Goal: Information Seeking & Learning: Learn about a topic

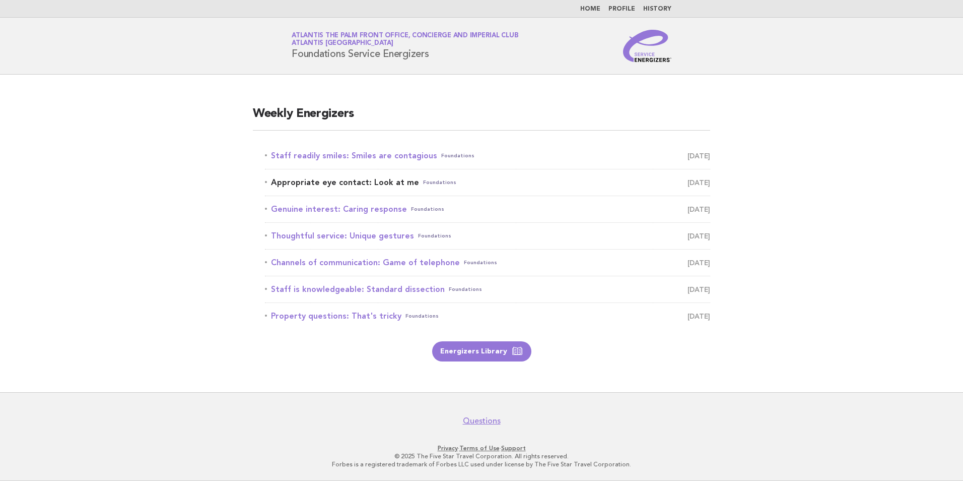
click at [349, 180] on link "Appropriate eye contact: Look at me Foundations [DATE]" at bounding box center [487, 182] width 445 height 14
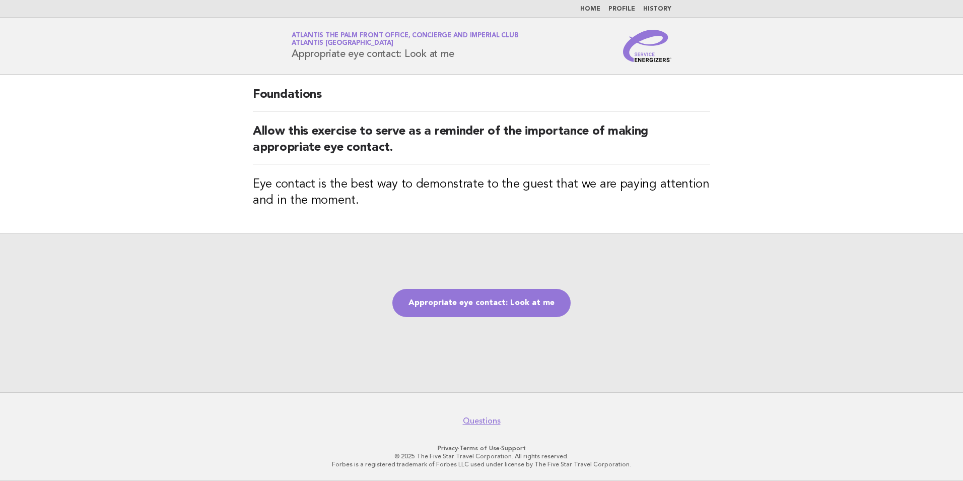
drag, startPoint x: 470, startPoint y: 56, endPoint x: 274, endPoint y: 60, distance: 195.5
click at [274, 60] on header "Service Energizers Atlantis The Palm Front Office, Concierge and Imperial Club …" at bounding box center [481, 46] width 963 height 57
copy h1 "Appropriate eye contact: Look at me"
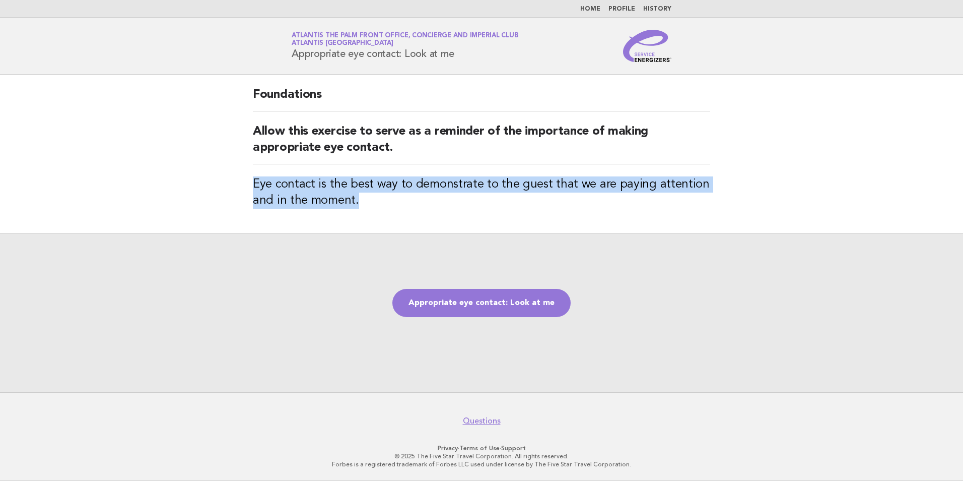
drag, startPoint x: 356, startPoint y: 204, endPoint x: 250, endPoint y: 180, distance: 108.8
click at [250, 180] on div "Foundations Allow this exercise to serve as a reminder of the importance of mak…" at bounding box center [482, 154] width 482 height 158
copy h3 "Eye contact is the best way to demonstrate to the guest that we are paying atte…"
click at [470, 304] on link "Appropriate eye contact: Look at me" at bounding box center [481, 303] width 178 height 28
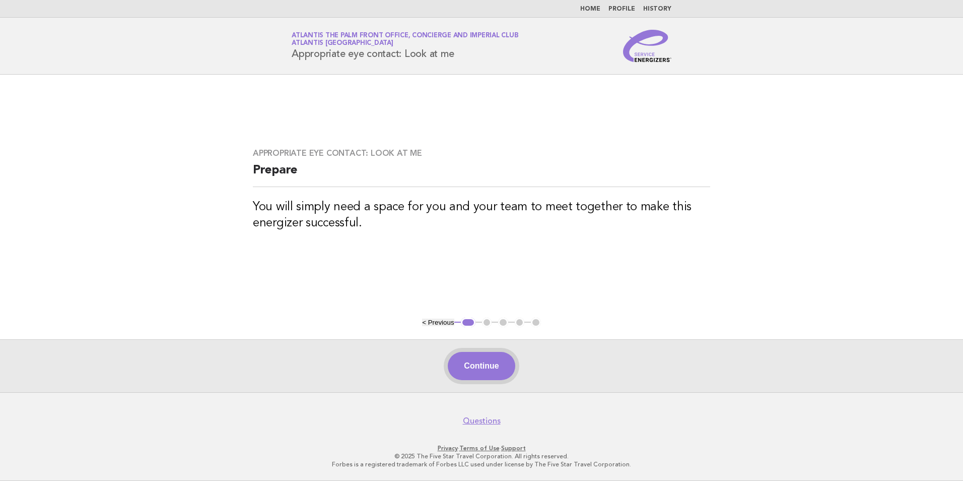
click at [478, 369] on button "Continue" at bounding box center [481, 366] width 67 height 28
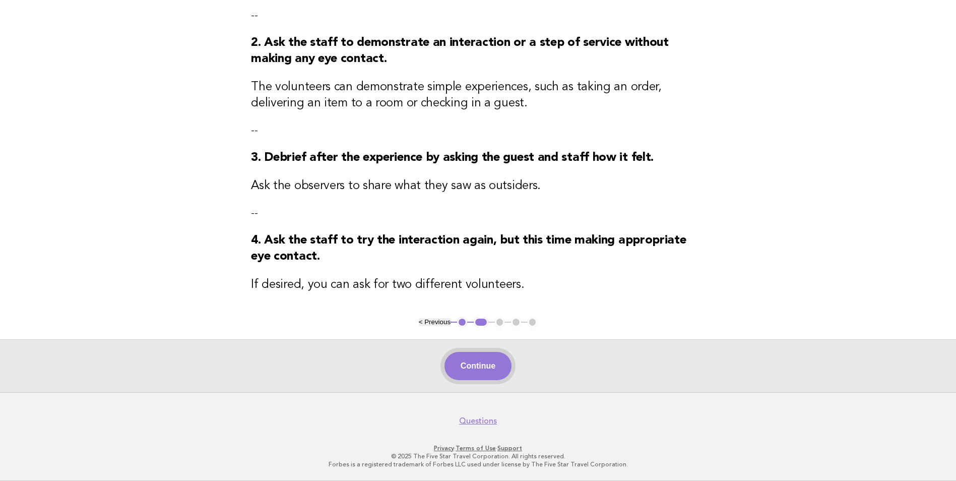
click at [474, 371] on button "Continue" at bounding box center [477, 366] width 67 height 28
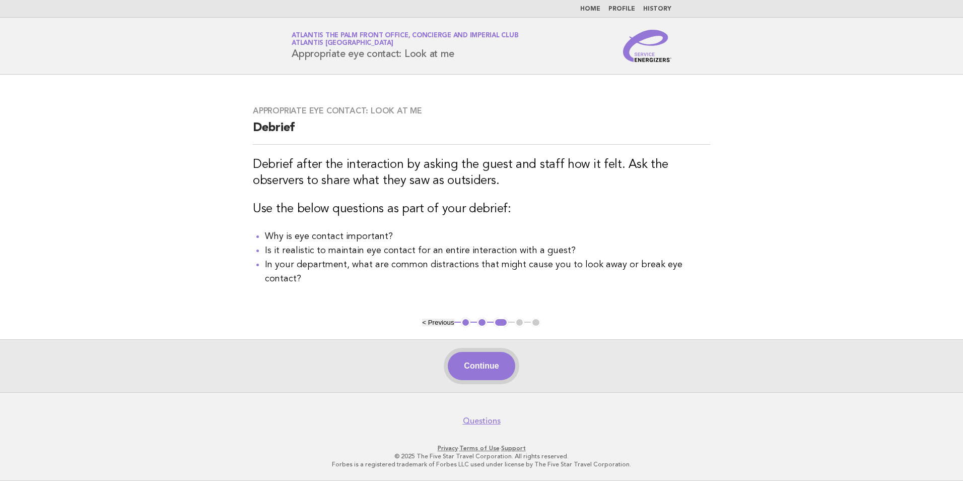
click at [507, 366] on button "Continue" at bounding box center [481, 366] width 67 height 28
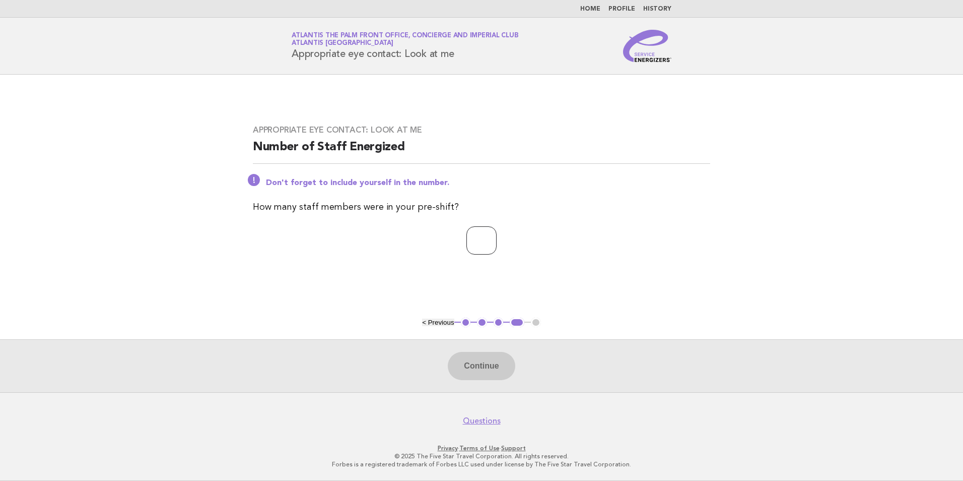
click at [471, 247] on input "number" at bounding box center [481, 240] width 30 height 28
type input "**"
click at [466, 367] on button "Continue" at bounding box center [481, 366] width 67 height 28
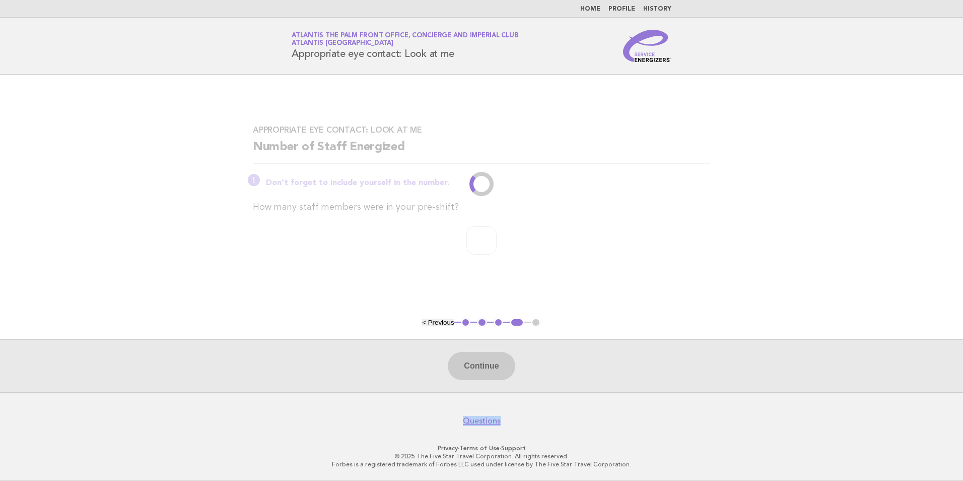
drag, startPoint x: 500, startPoint y: 366, endPoint x: 719, endPoint y: 411, distance: 223.7
click at [719, 411] on body "Home Profile History Service Energizers Atlantis The Palm Front Office, Concier…" at bounding box center [481, 240] width 963 height 481
